Goal: Understand process/instructions: Learn how to perform a task or action

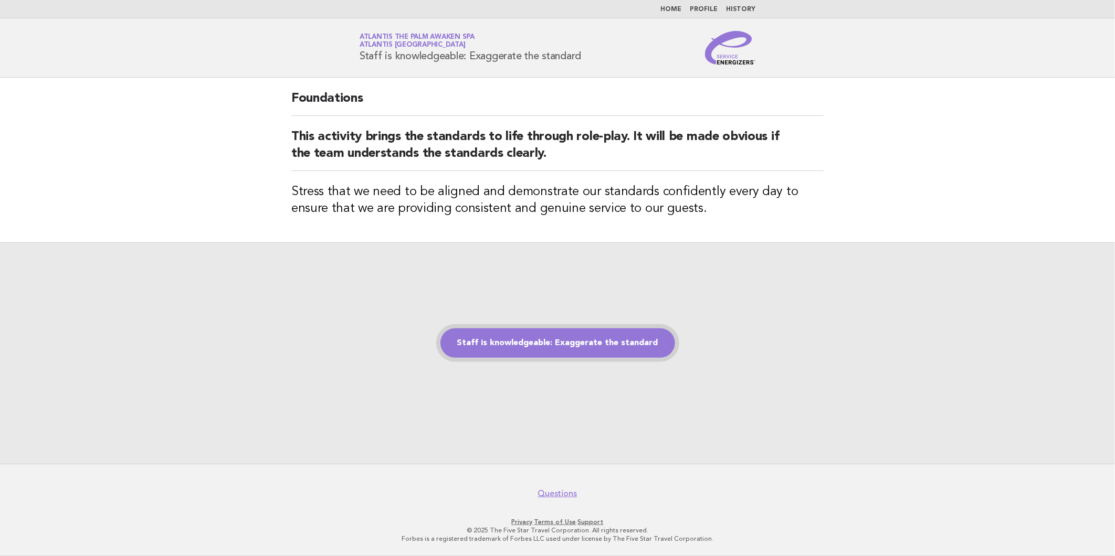
click at [573, 340] on link "Staff is knowledgeable: Exaggerate the standard" at bounding box center [557, 343] width 235 height 29
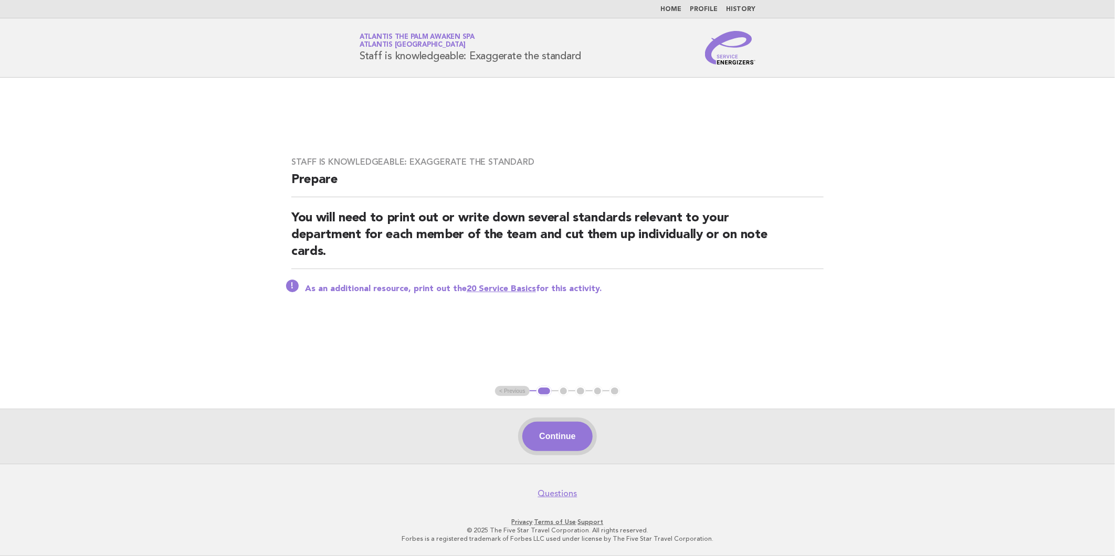
click at [539, 435] on button "Continue" at bounding box center [557, 436] width 70 height 29
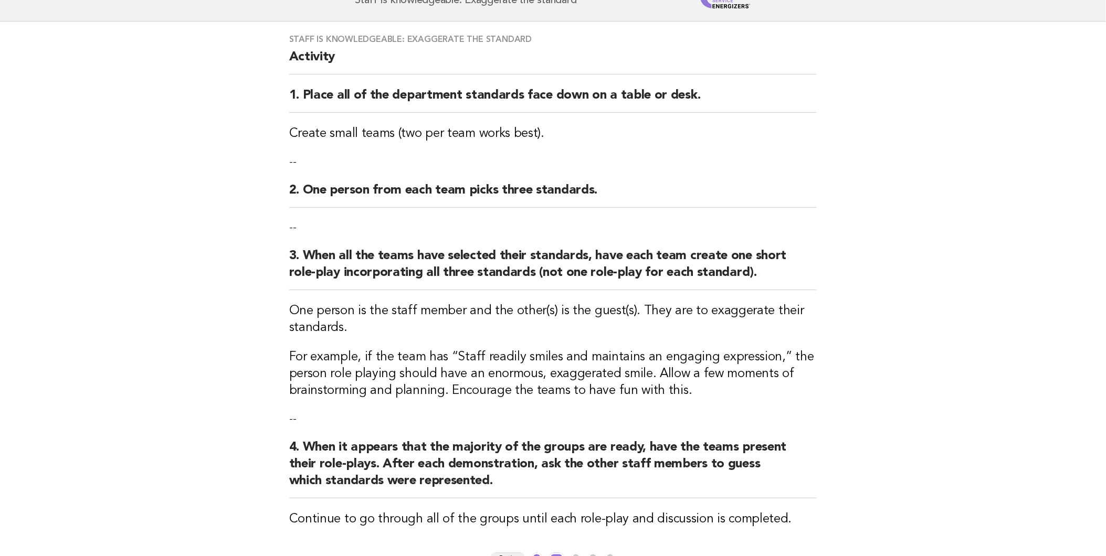
scroll to position [48, 0]
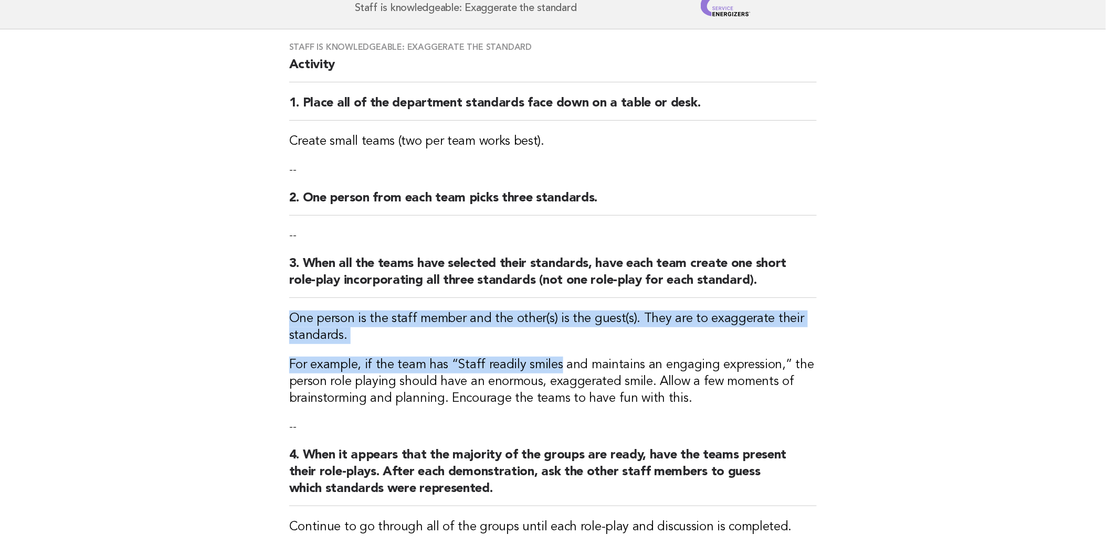
drag, startPoint x: 285, startPoint y: 319, endPoint x: 553, endPoint y: 369, distance: 272.9
click at [553, 369] on div "Staff is knowledgeable: Exaggerate the standard Activity 1. Place all of the de…" at bounding box center [553, 295] width 553 height 532
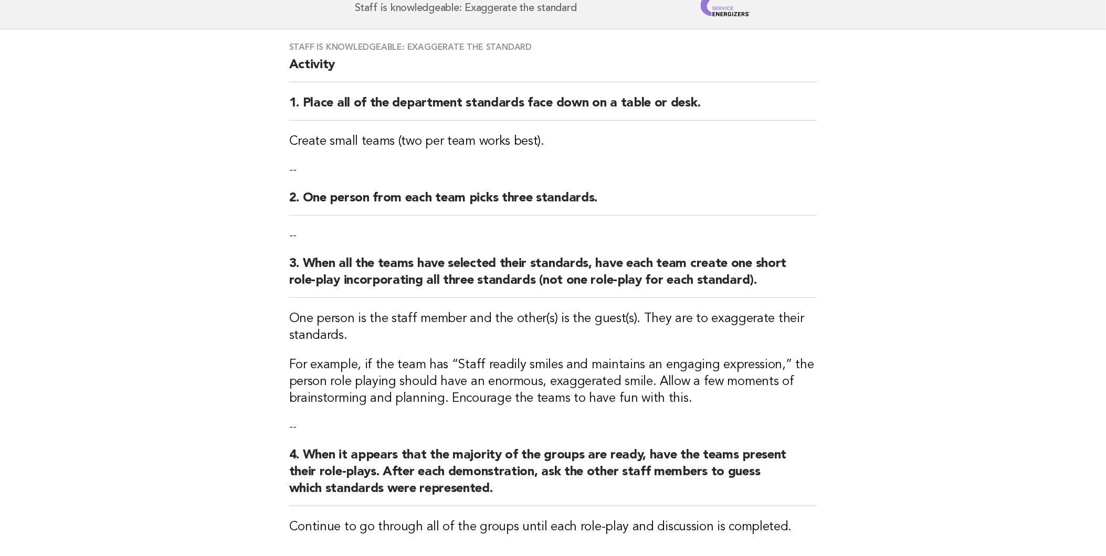
drag, startPoint x: 553, startPoint y: 369, endPoint x: 550, endPoint y: 403, distance: 34.7
click at [550, 403] on h3 "For example, if the team has “Staff readily smiles and maintains an engaging ex…" at bounding box center [553, 382] width 528 height 50
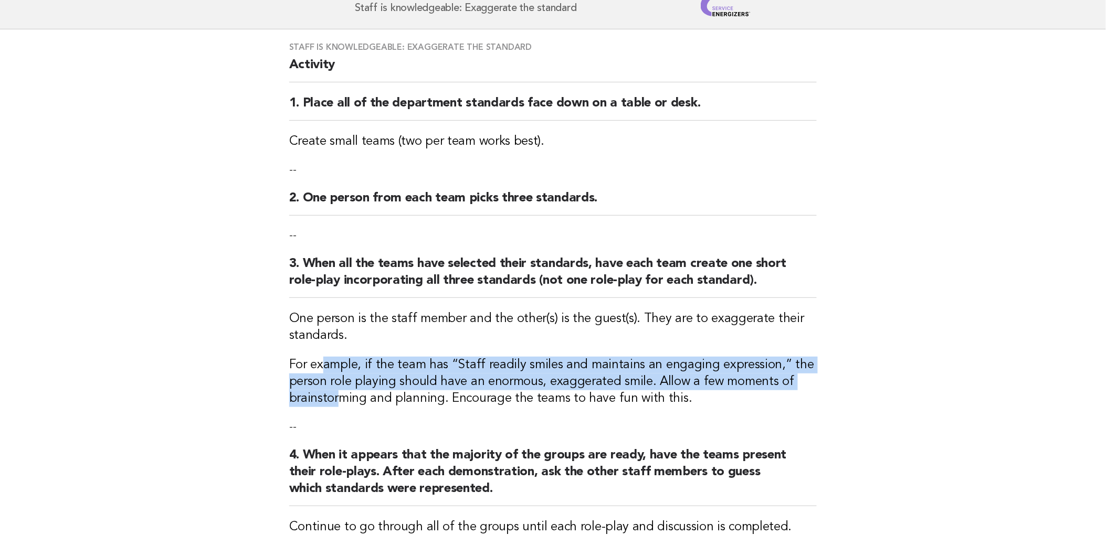
drag, startPoint x: 323, startPoint y: 369, endPoint x: 337, endPoint y: 396, distance: 31.0
click at [337, 396] on h3 "For example, if the team has “Staff readily smiles and maintains an engaging ex…" at bounding box center [553, 382] width 528 height 50
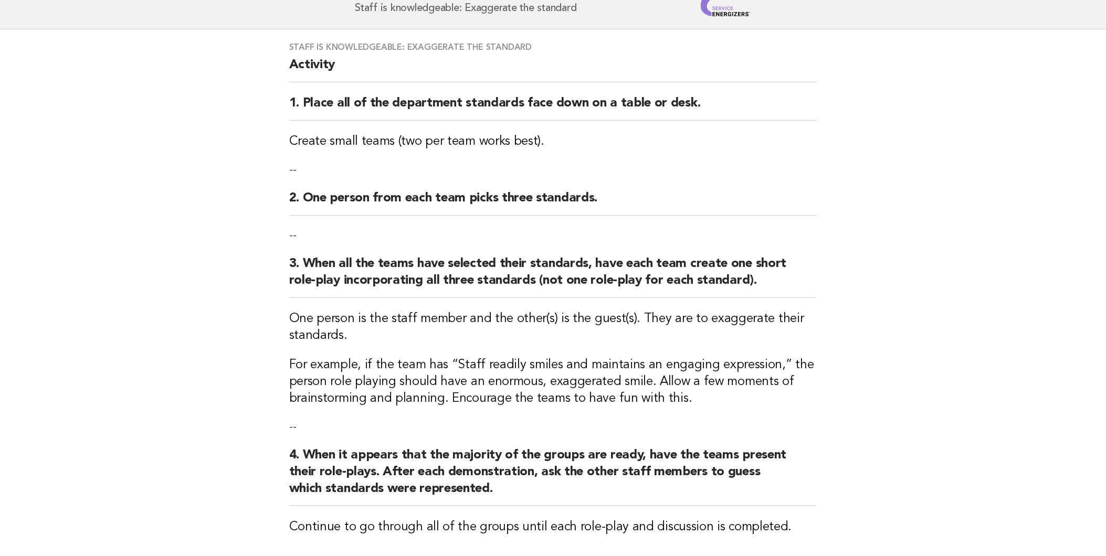
drag, startPoint x: 337, startPoint y: 396, endPoint x: 422, endPoint y: 397, distance: 85.6
click at [422, 397] on h3 "For example, if the team has “Staff readily smiles and maintains an engaging ex…" at bounding box center [553, 382] width 528 height 50
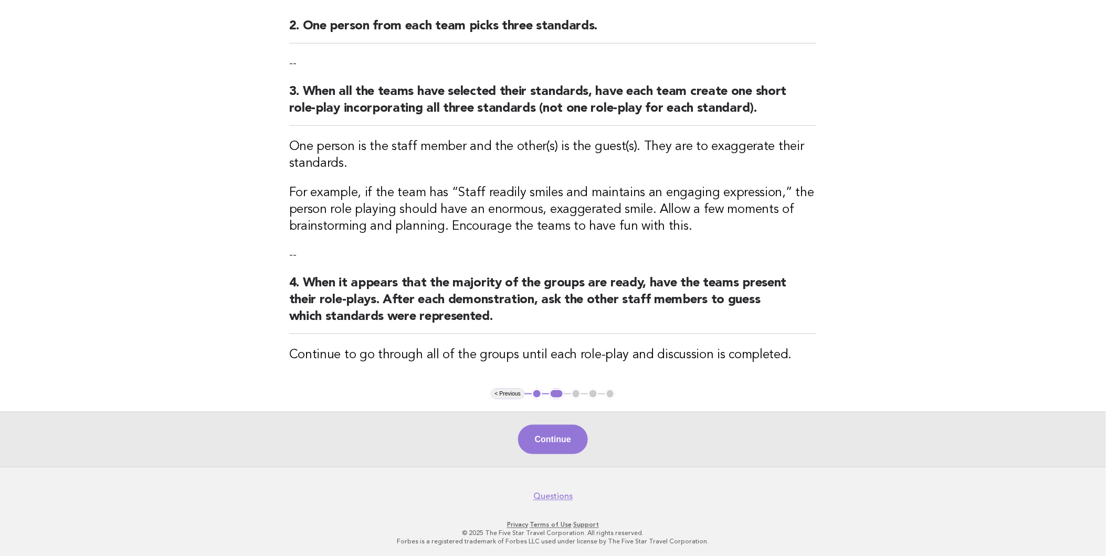
scroll to position [223, 0]
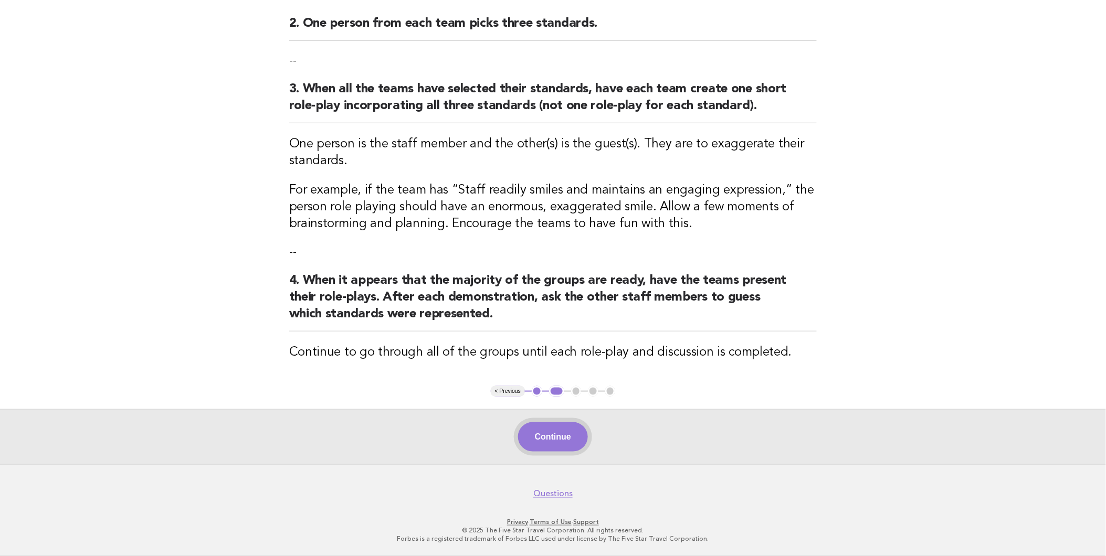
click at [536, 434] on button "Continue" at bounding box center [553, 437] width 70 height 29
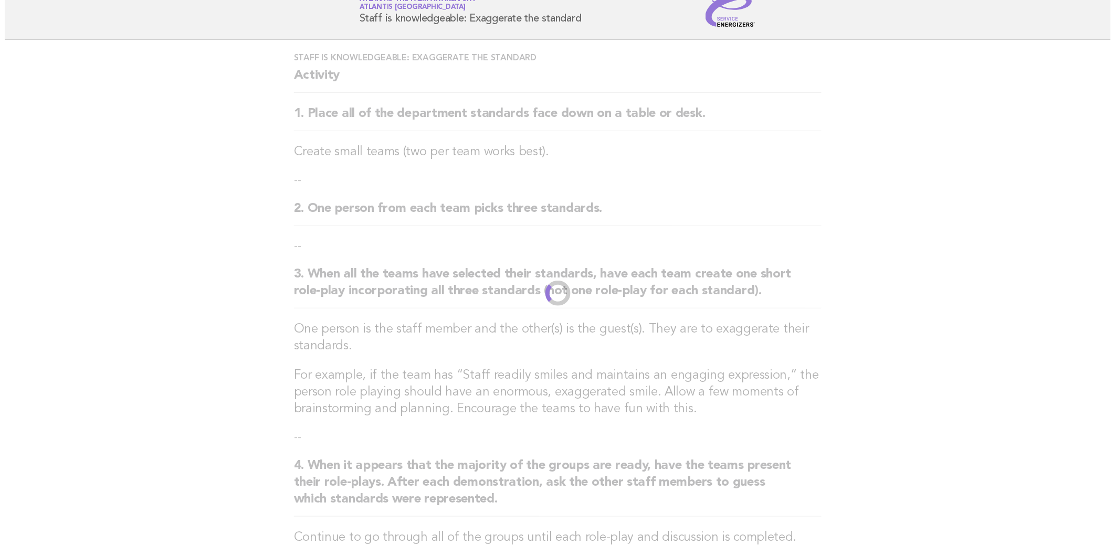
scroll to position [0, 0]
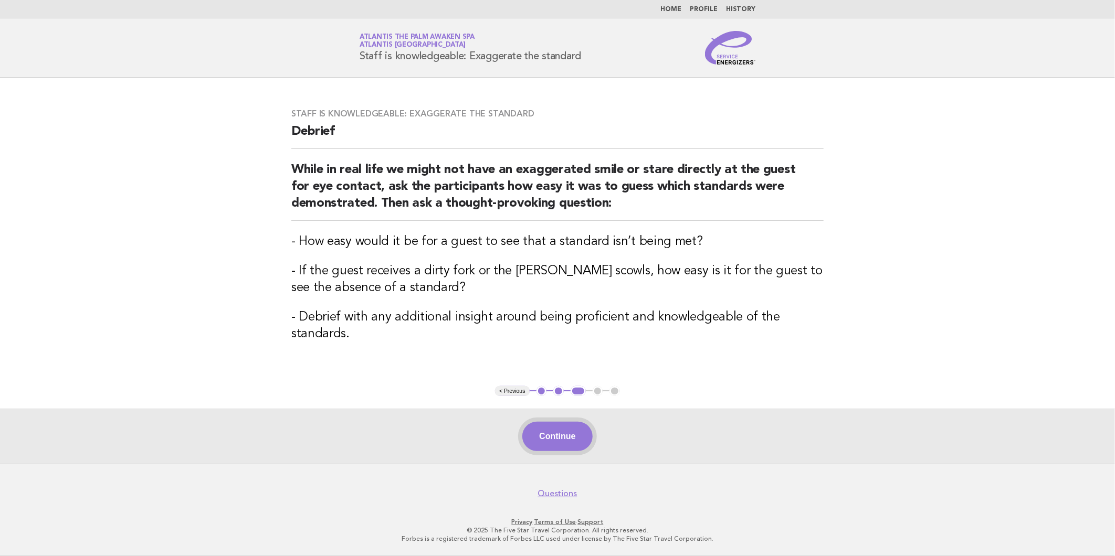
click at [568, 449] on button "Continue" at bounding box center [557, 436] width 70 height 29
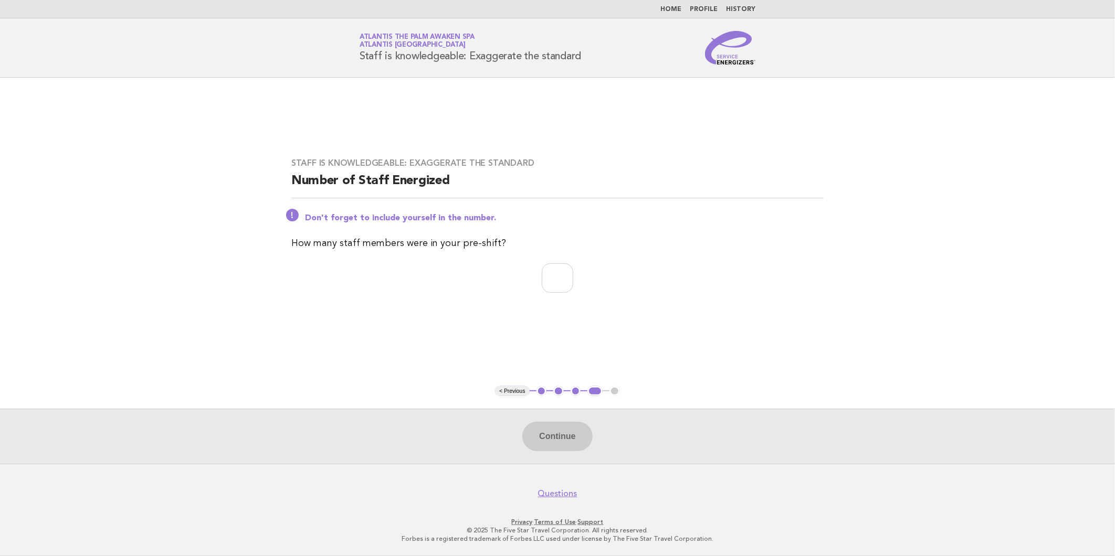
click at [541, 262] on div "Staff is knowledgeable: Exaggerate the standard Number of Staff Energized Don't…" at bounding box center [558, 231] width 558 height 173
click at [542, 276] on input "number" at bounding box center [557, 278] width 31 height 29
type input "**"
drag, startPoint x: 572, startPoint y: 445, endPoint x: 554, endPoint y: 415, distance: 35.1
click at [571, 445] on button "Continue" at bounding box center [557, 436] width 70 height 29
